Goal: Task Accomplishment & Management: Use online tool/utility

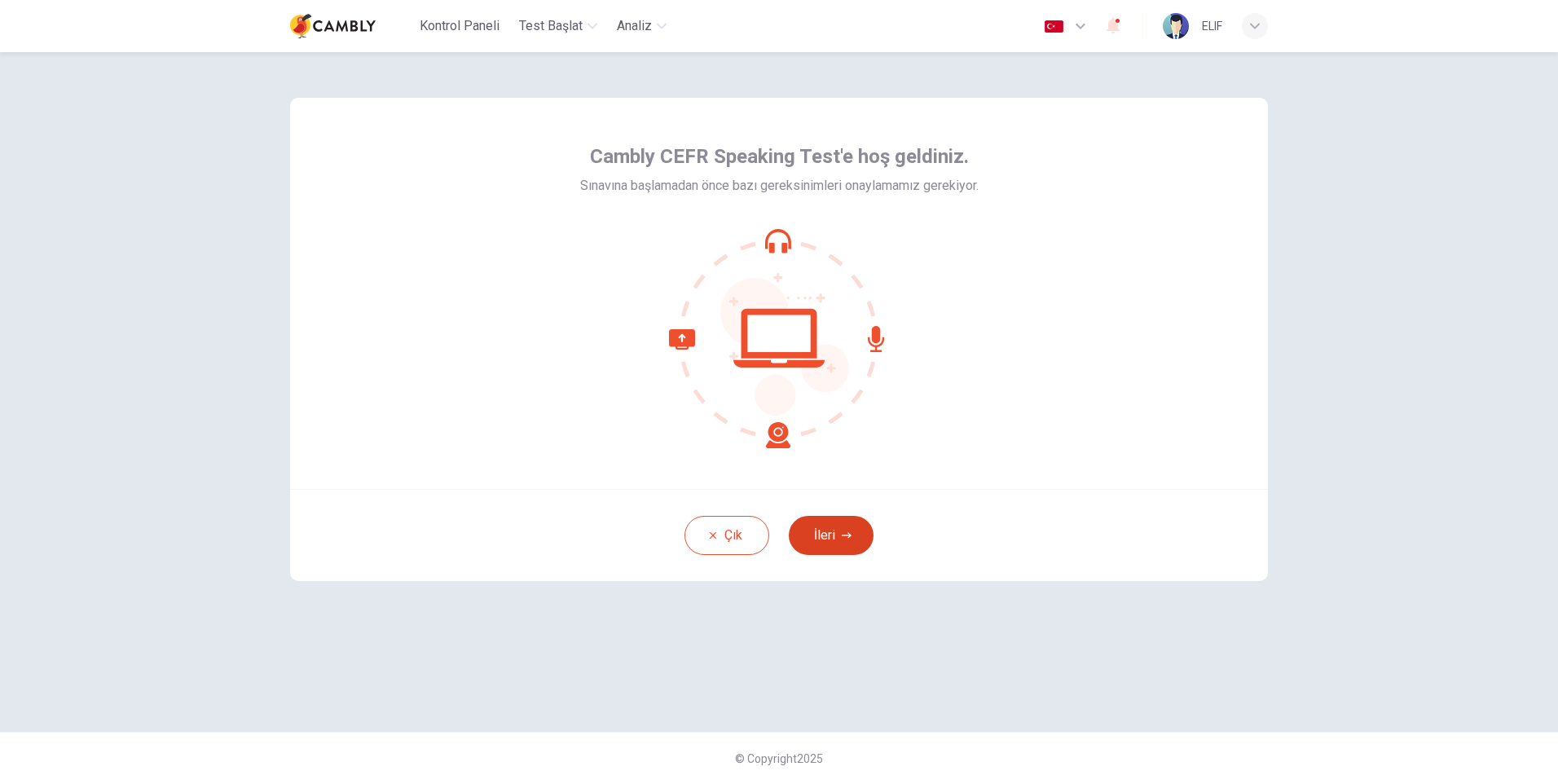
click at [848, 534] on icon "button" at bounding box center [846, 535] width 9 height 9
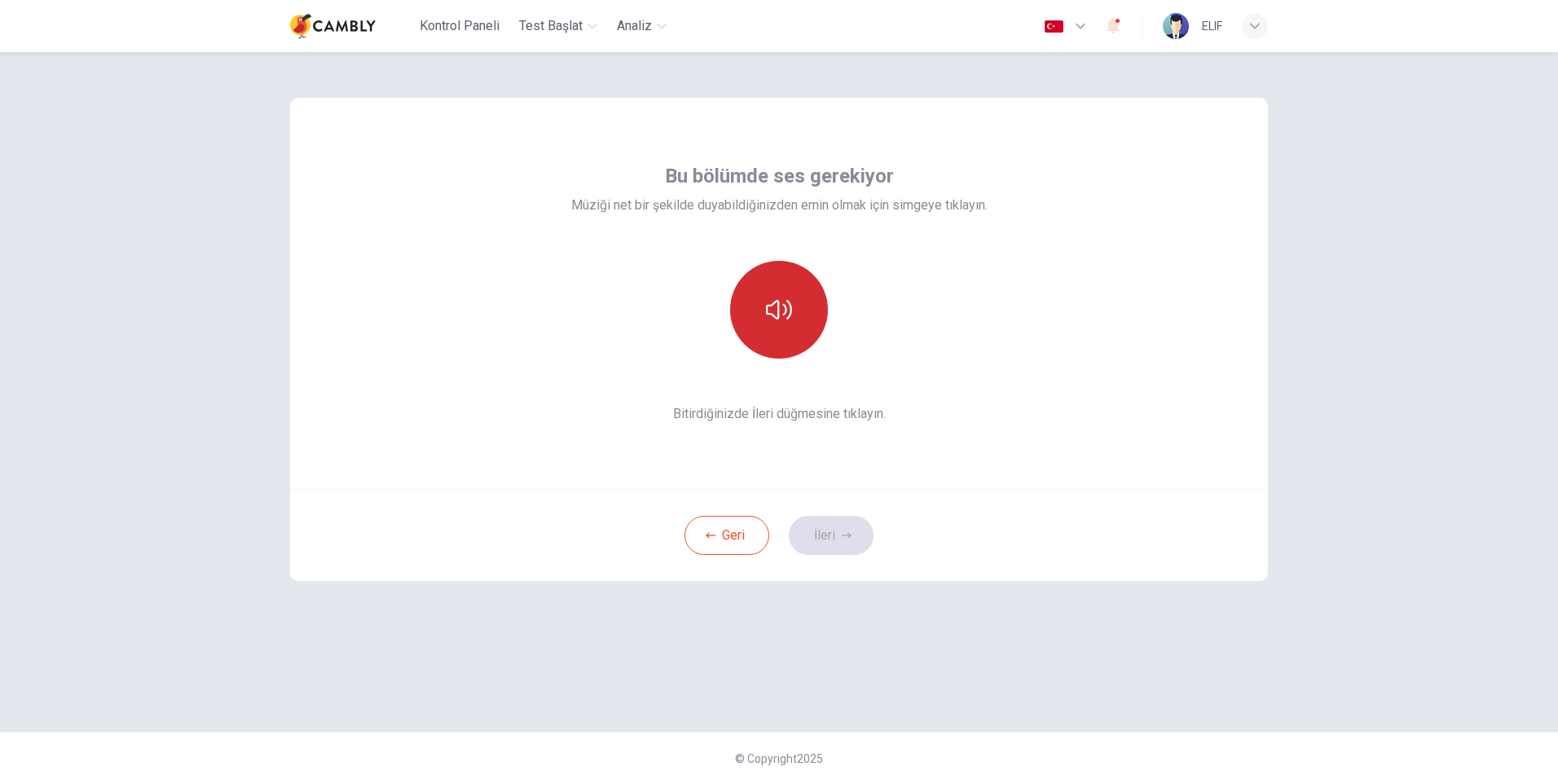
click at [798, 300] on button "button" at bounding box center [779, 310] width 98 height 98
click at [856, 539] on button "İleri" at bounding box center [831, 535] width 85 height 39
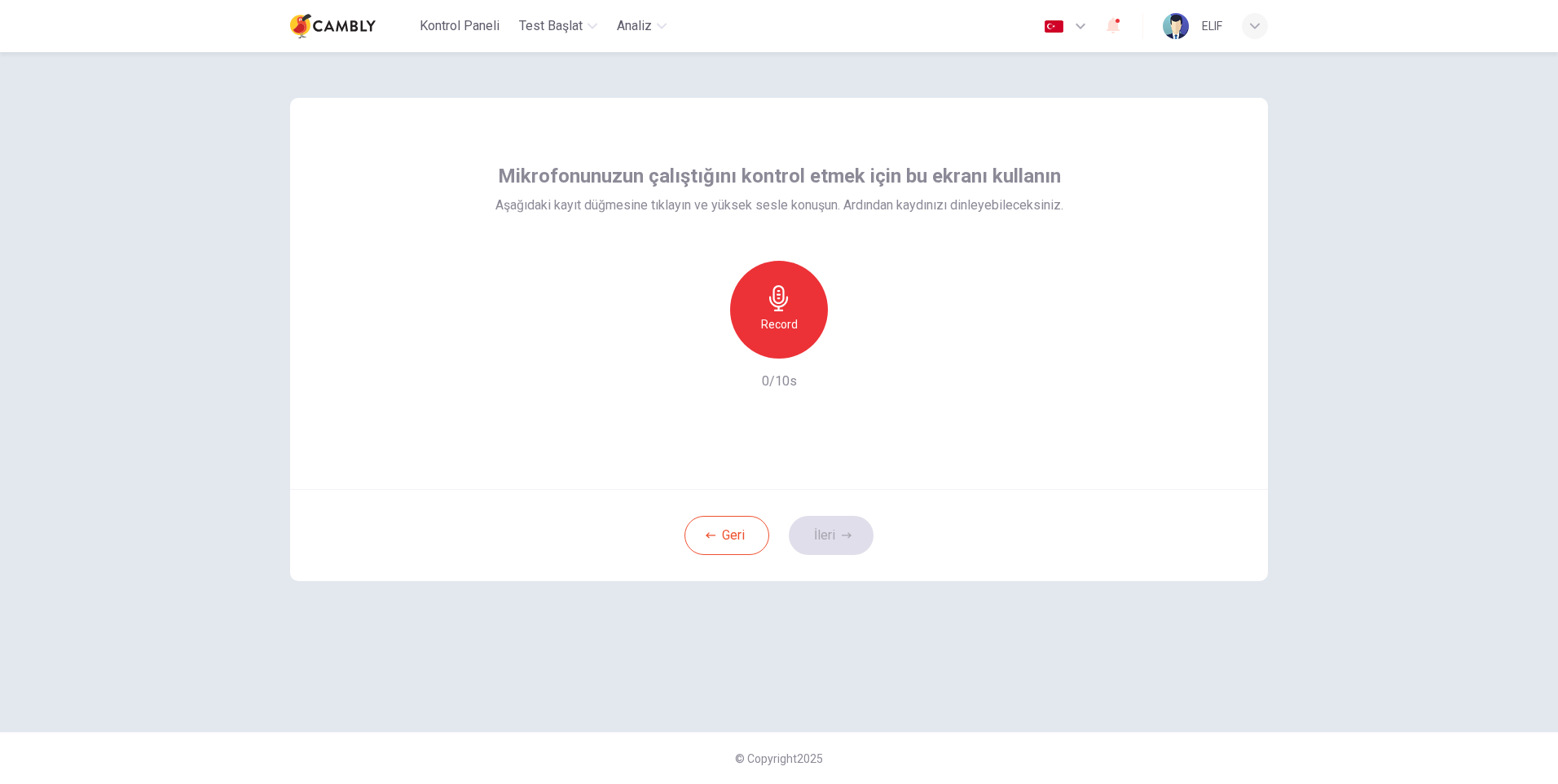
click at [772, 315] on h6 "Record" at bounding box center [779, 324] width 37 height 20
click at [786, 314] on div "Stop" at bounding box center [779, 310] width 98 height 98
click at [789, 320] on h6 "Record" at bounding box center [779, 324] width 37 height 20
click at [791, 321] on div "Stop" at bounding box center [779, 310] width 98 height 98
click at [857, 342] on icon "button" at bounding box center [854, 345] width 16 height 16
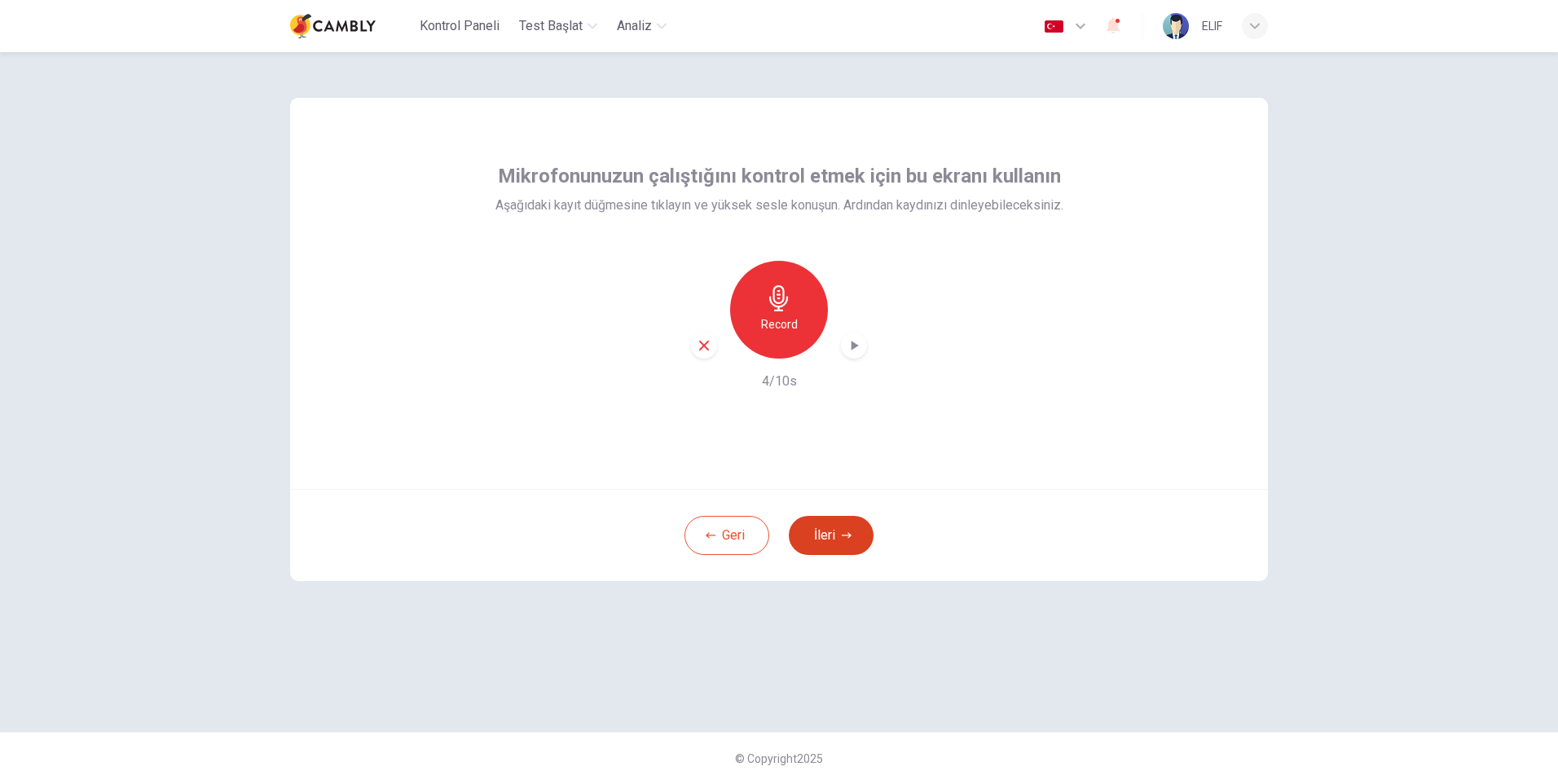
click at [848, 532] on icon "button" at bounding box center [846, 535] width 9 height 6
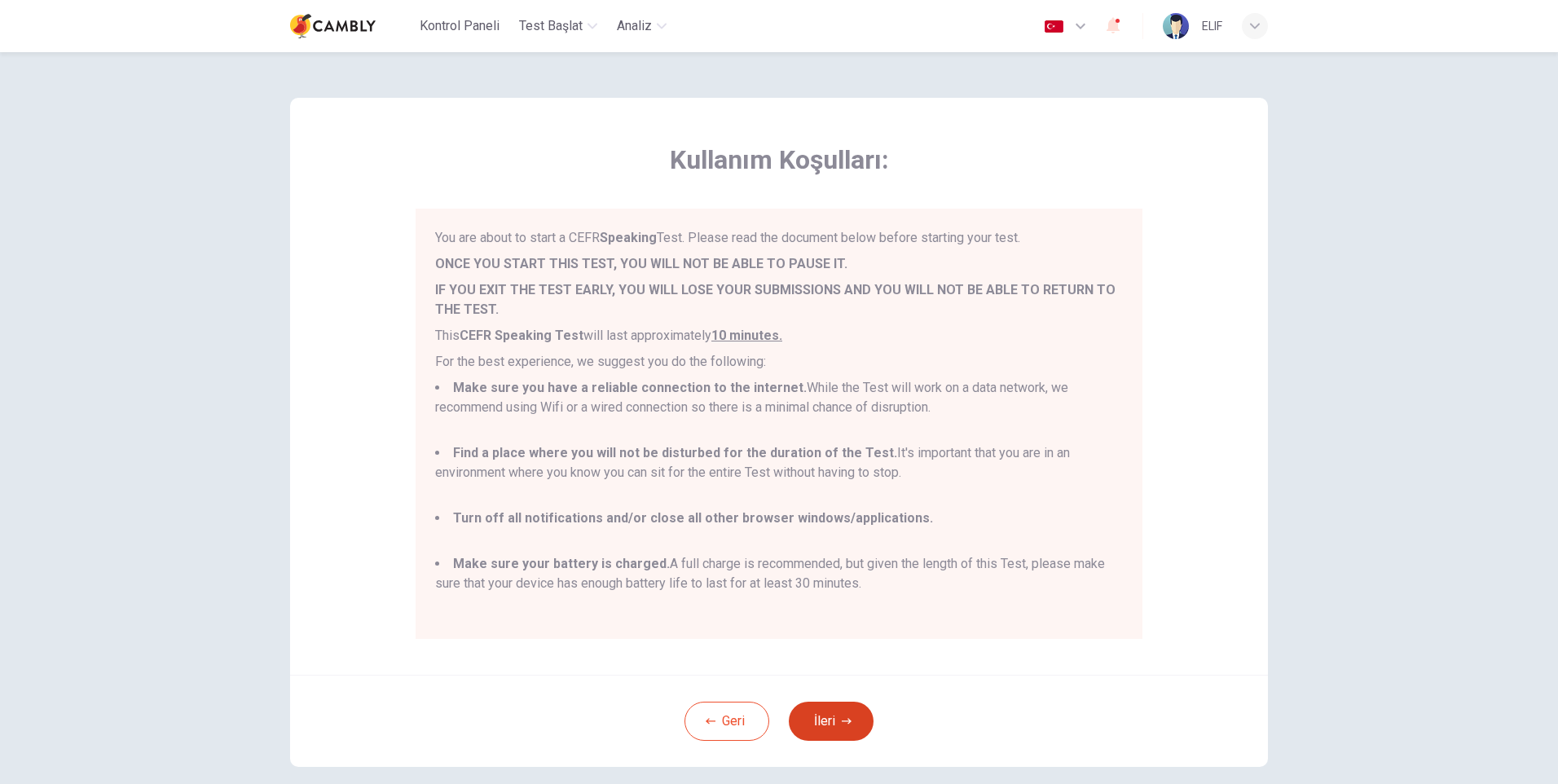
click at [850, 716] on button "İleri" at bounding box center [831, 721] width 85 height 39
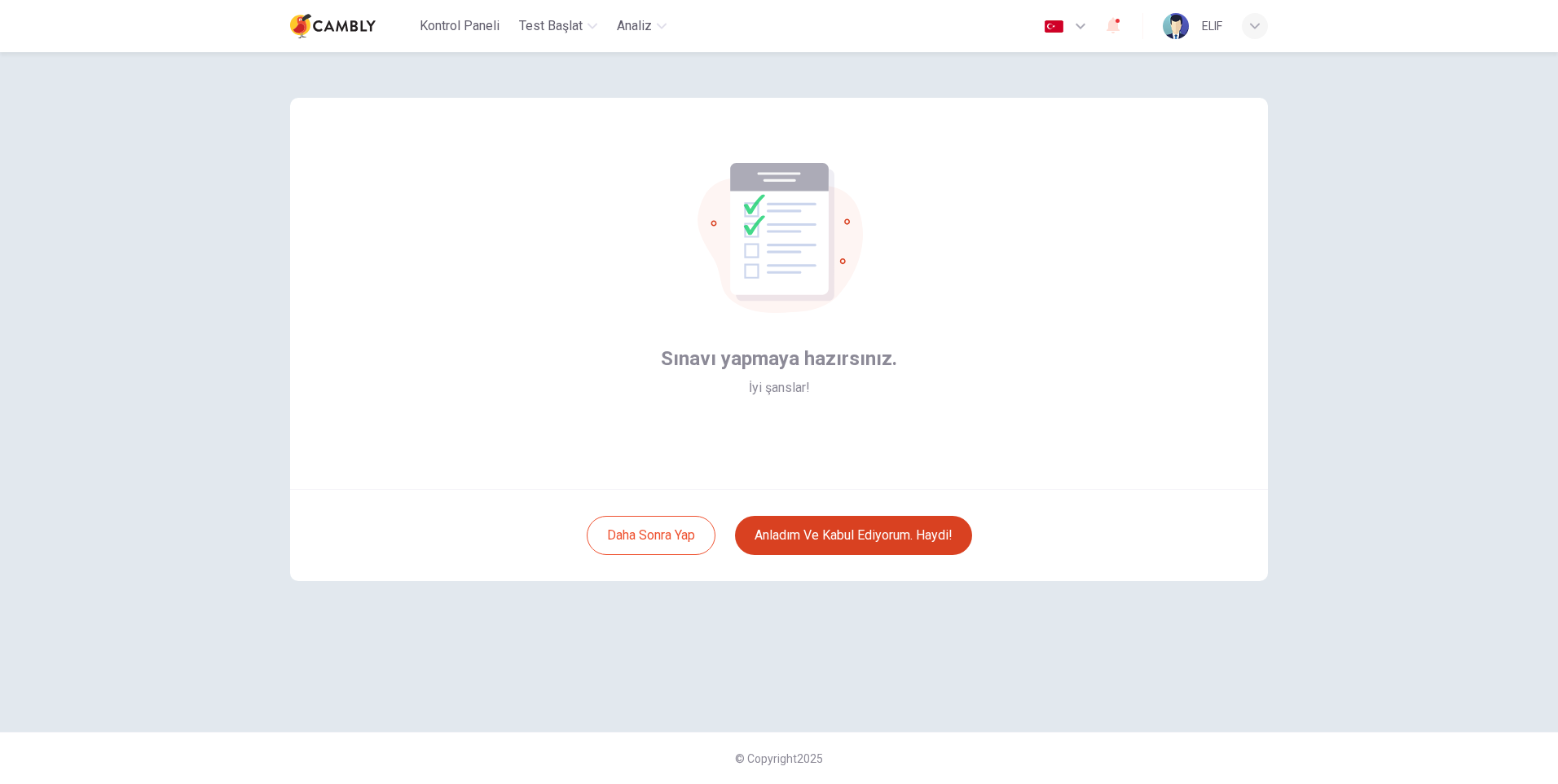
click at [837, 539] on button "Anladım ve kabul ediyorum. Haydi!" at bounding box center [854, 535] width 237 height 39
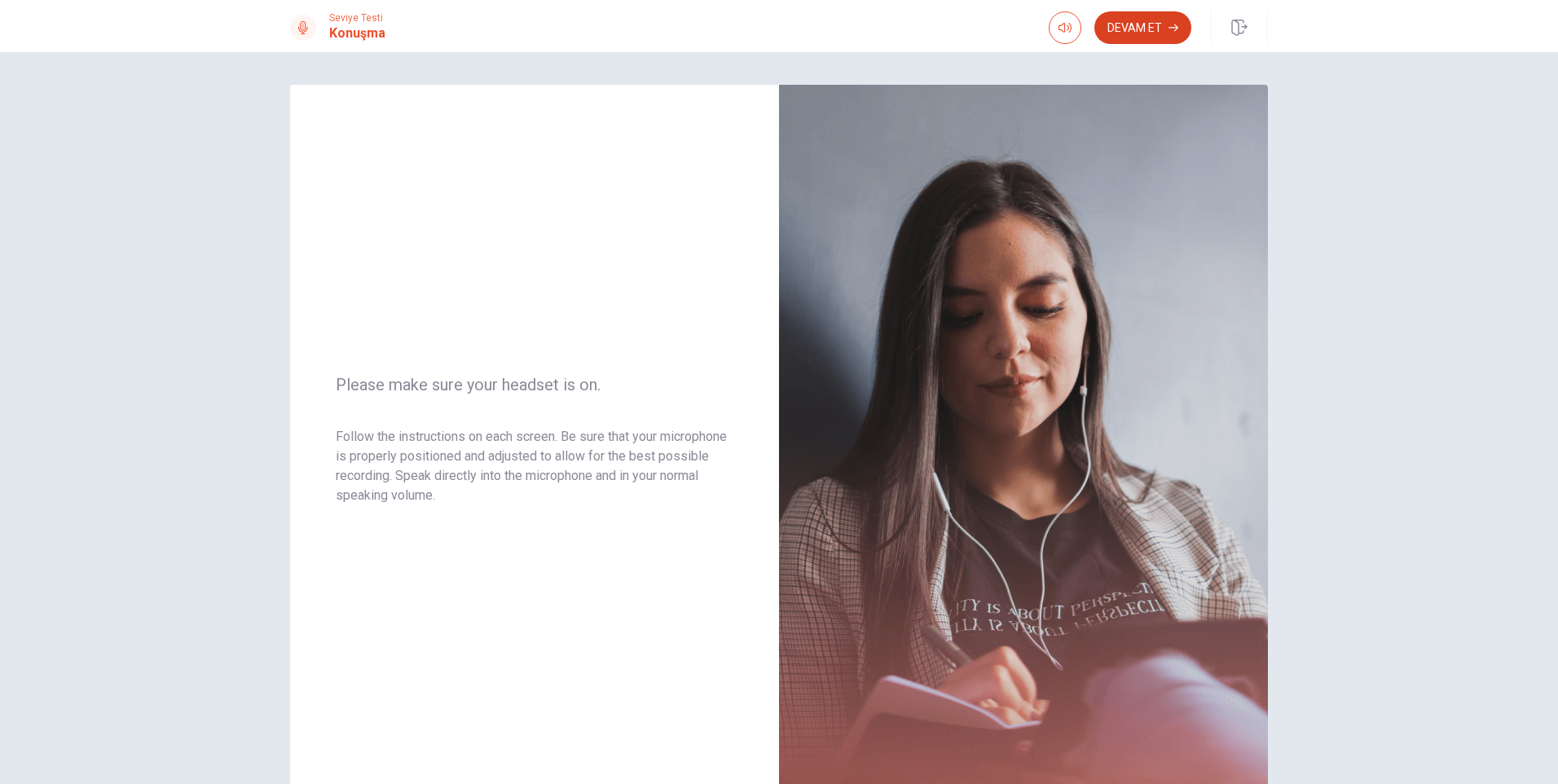
click at [1141, 29] on button "Devam Et" at bounding box center [1142, 27] width 97 height 33
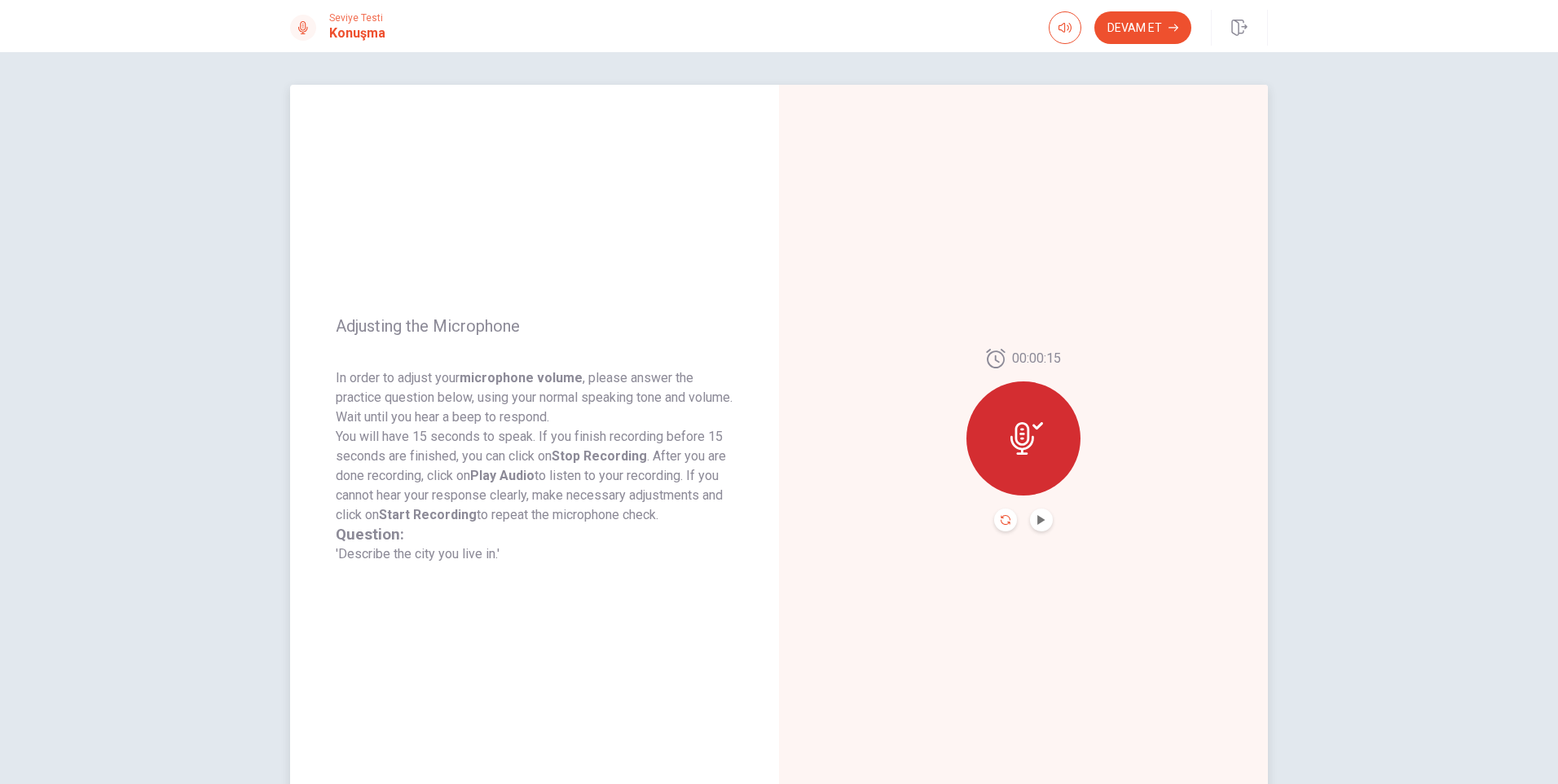
click at [1000, 522] on icon "Record Again" at bounding box center [1005, 519] width 9 height 9
click at [1026, 465] on span "Kaydı Durdur" at bounding box center [1023, 469] width 44 height 26
click at [1041, 521] on icon "Play Audio" at bounding box center [1041, 519] width 9 height 9
click at [1038, 519] on icon "Pause Audio" at bounding box center [1041, 519] width 9 height 9
click at [1153, 27] on button "Devam Et" at bounding box center [1142, 27] width 97 height 33
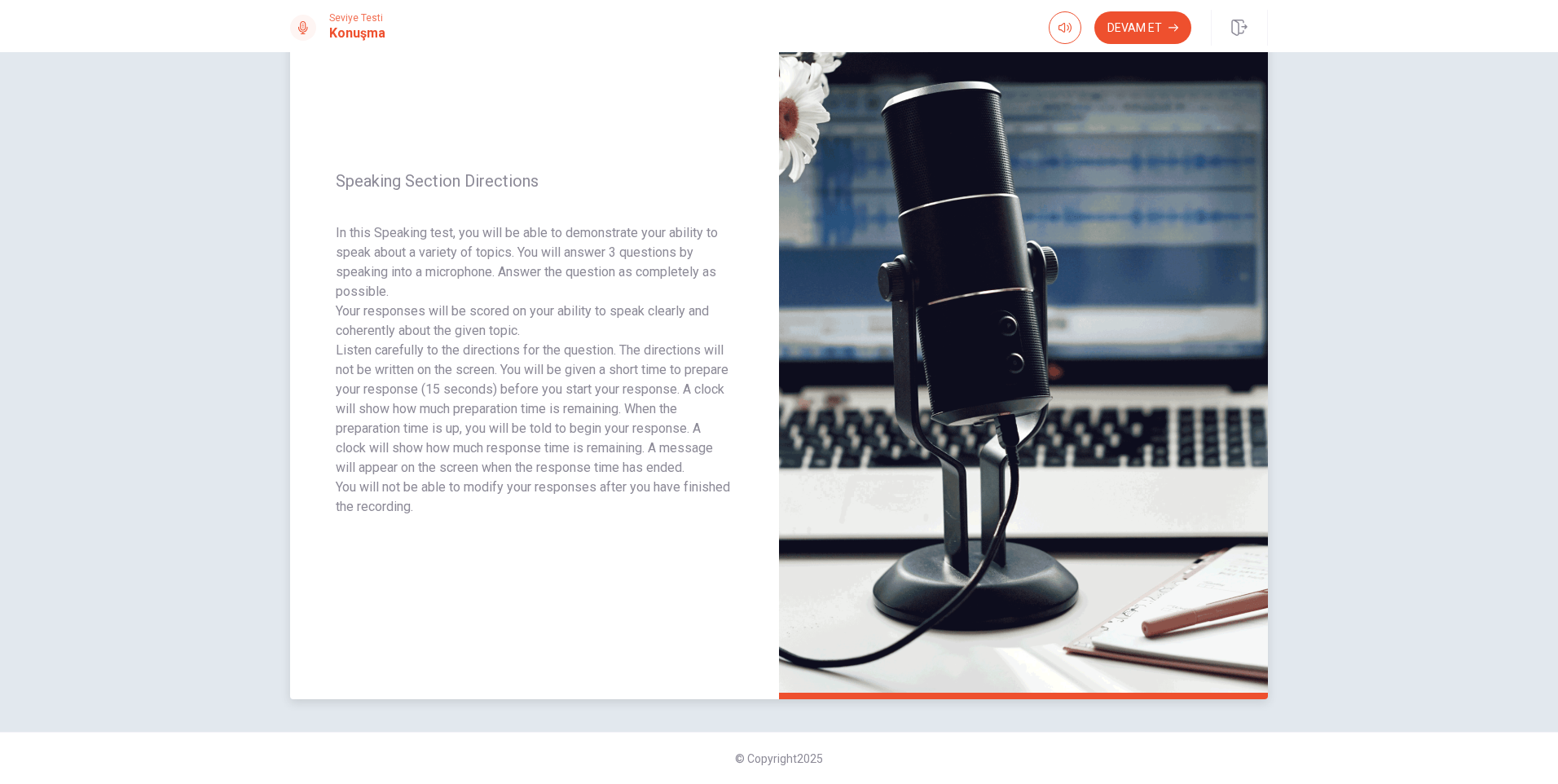
scroll to position [15, 0]
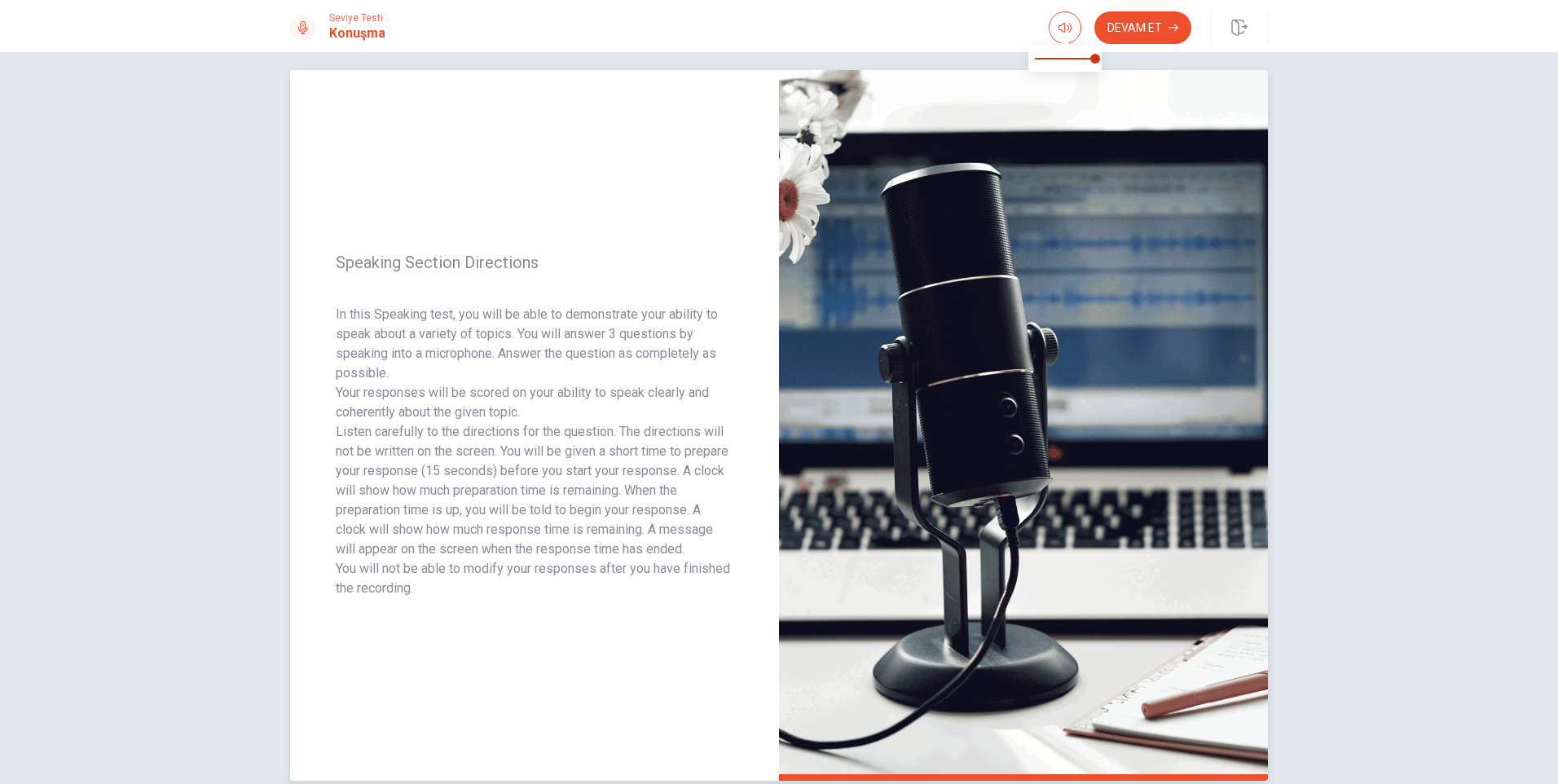
click at [1018, 455] on img at bounding box center [1023, 425] width 489 height 711
click at [1145, 21] on button "Devam Et" at bounding box center [1142, 27] width 97 height 33
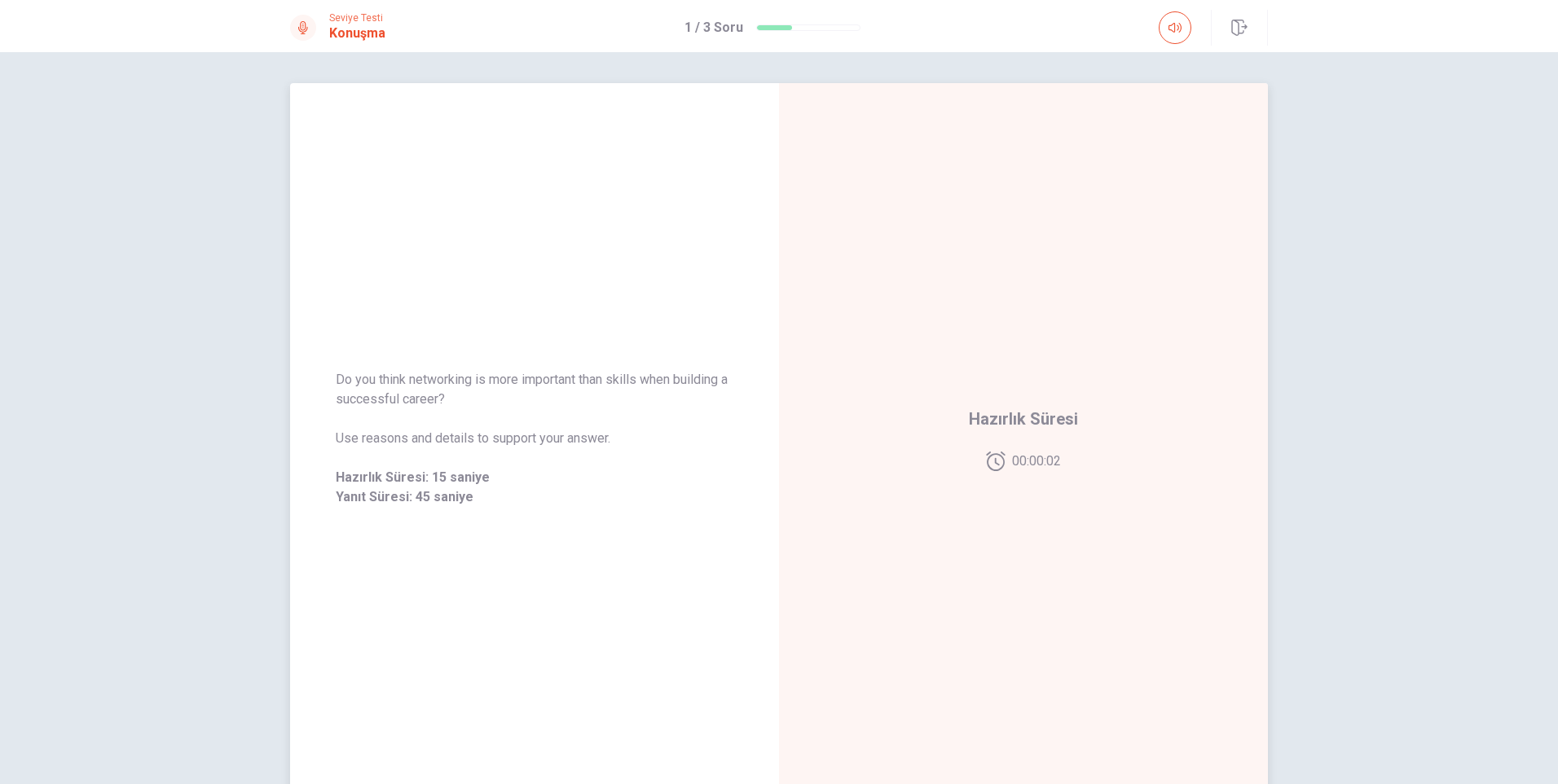
scroll to position [0, 0]
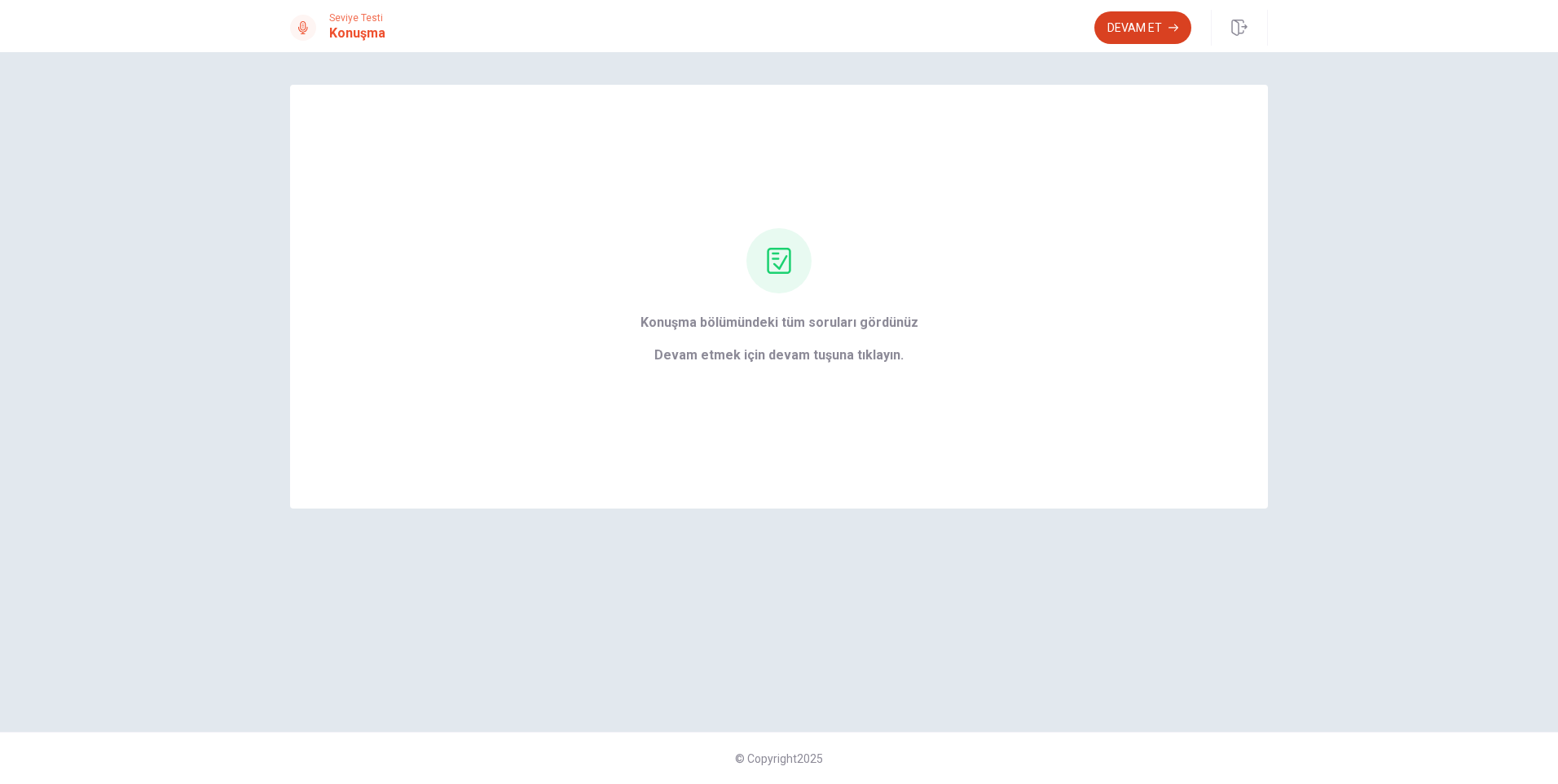
click at [1143, 27] on button "Devam Et" at bounding box center [1142, 27] width 97 height 33
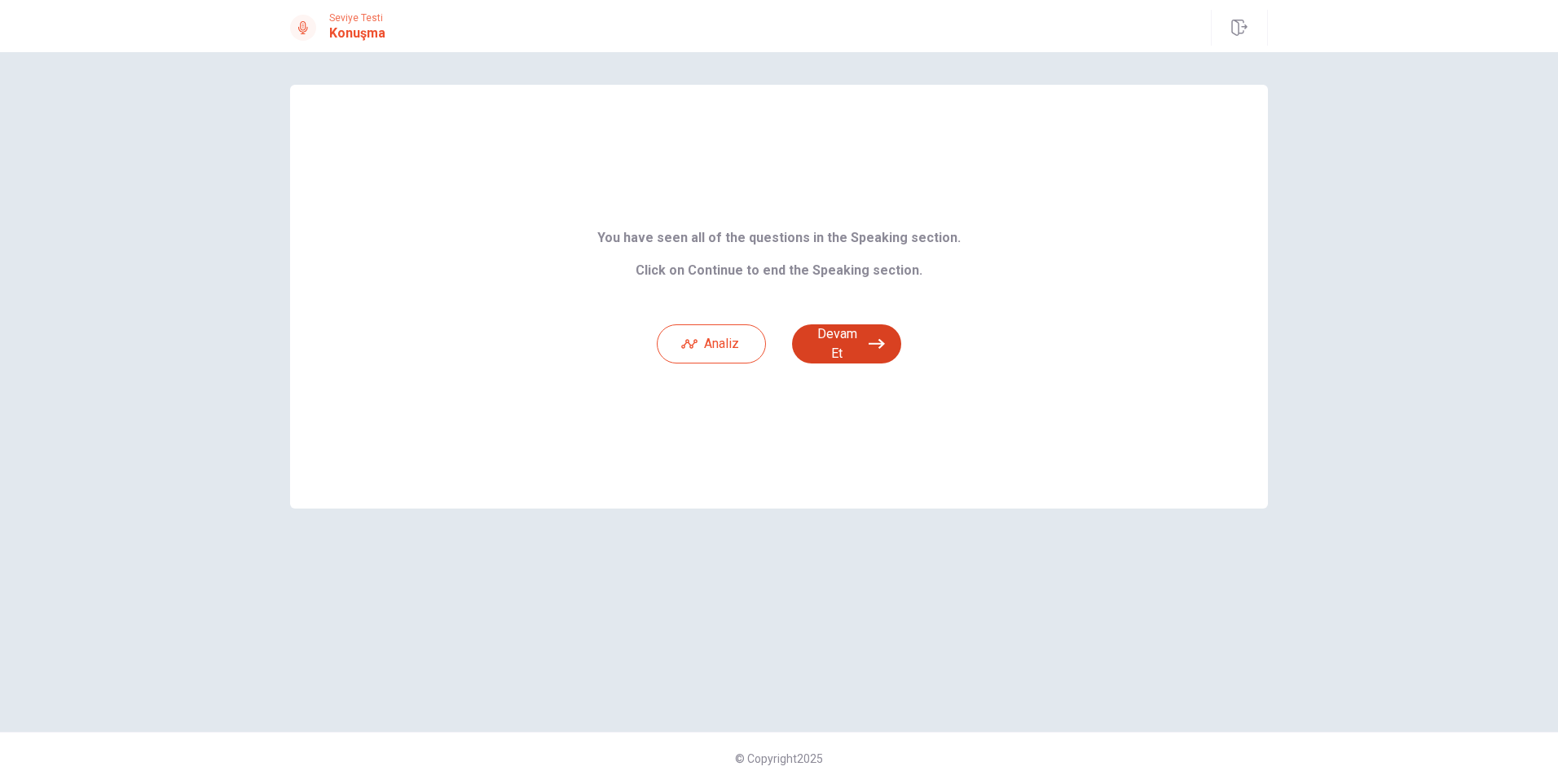
click at [880, 347] on icon "button" at bounding box center [876, 344] width 16 height 9
